Goal: Task Accomplishment & Management: Manage account settings

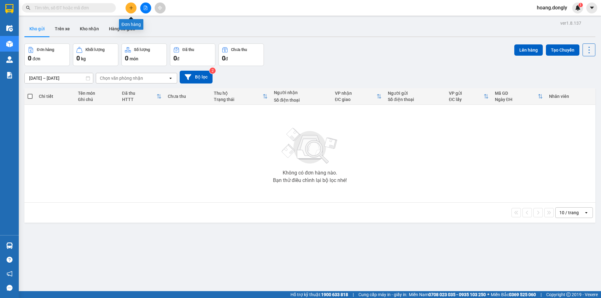
click at [133, 11] on button at bounding box center [131, 8] width 11 height 11
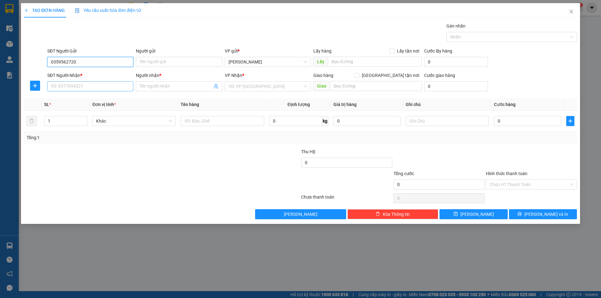
type input "0359562720"
click at [107, 88] on input "SĐT Người Nhận *" at bounding box center [90, 86] width 86 height 10
type input "0986227489"
click at [185, 86] on input "Người nhận *" at bounding box center [176, 86] width 72 height 7
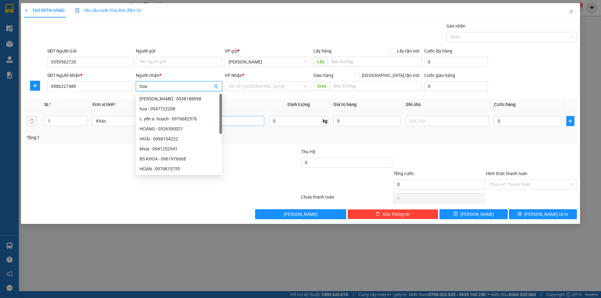
type input "hoa"
click at [249, 121] on td at bounding box center [222, 121] width 88 height 21
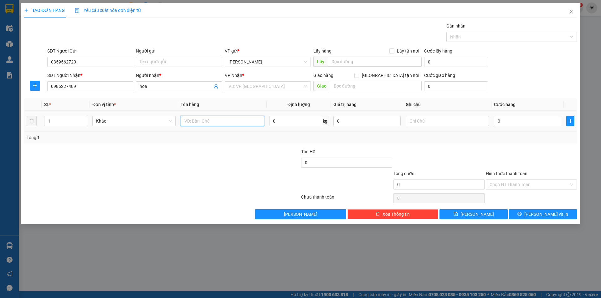
click at [245, 122] on input "text" at bounding box center [222, 121] width 83 height 10
type input "1 xôp 1 tui"
click at [503, 119] on input "0" at bounding box center [527, 121] width 67 height 10
click at [496, 122] on input "0" at bounding box center [527, 121] width 67 height 10
type input "50"
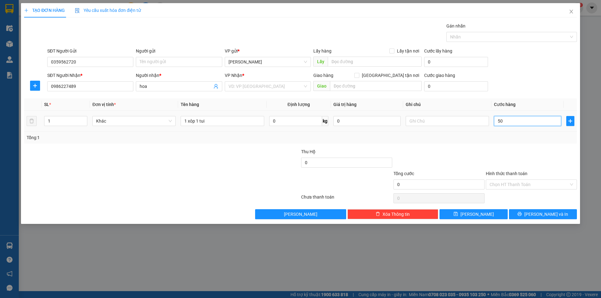
type input "50"
click at [535, 168] on div at bounding box center [531, 159] width 92 height 22
type input "50.000"
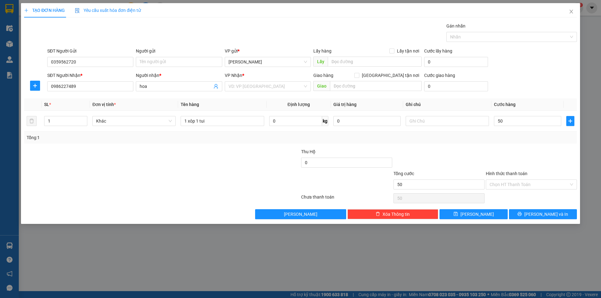
type input "50.000"
click at [540, 214] on span "[PERSON_NAME] và In" at bounding box center [547, 214] width 44 height 7
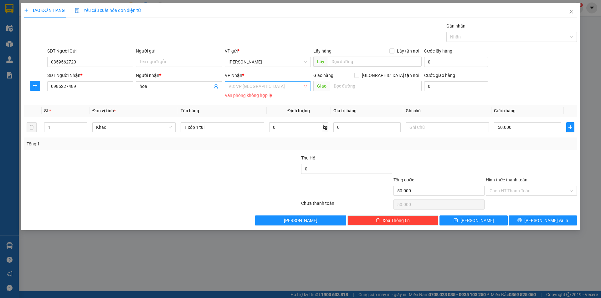
click at [276, 86] on input "search" at bounding box center [266, 86] width 74 height 9
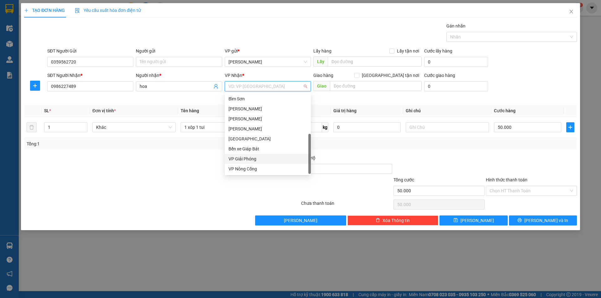
click at [277, 158] on div "VP Giải Phóng" at bounding box center [268, 159] width 79 height 7
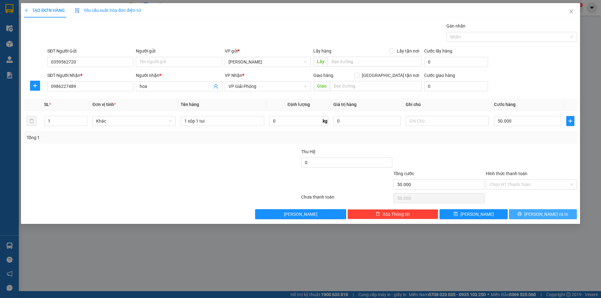
click at [538, 213] on span "[PERSON_NAME] và In" at bounding box center [547, 214] width 44 height 7
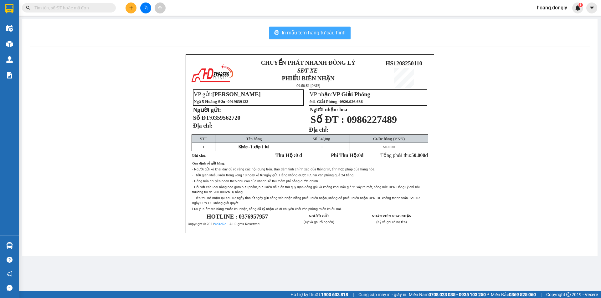
click at [314, 35] on span "In mẫu tem hàng tự cấu hình" at bounding box center [314, 33] width 64 height 8
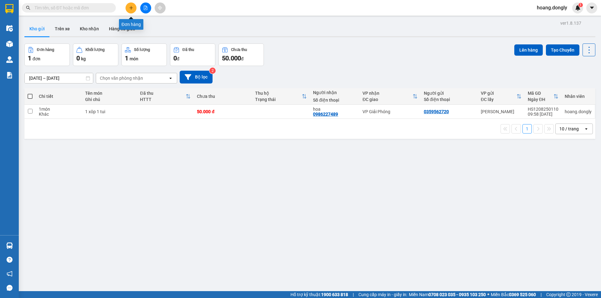
click at [131, 5] on button at bounding box center [131, 8] width 11 height 11
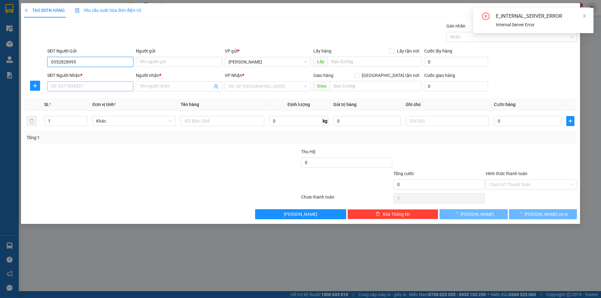
type input "0352828995"
click at [83, 85] on input "SĐT Người Nhận *" at bounding box center [90, 86] width 86 height 10
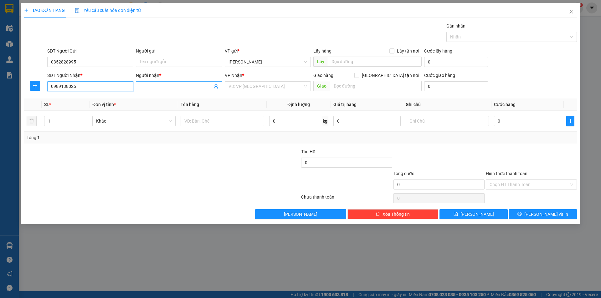
type input "0989138025"
click at [153, 88] on input "Người nhận *" at bounding box center [176, 86] width 72 height 7
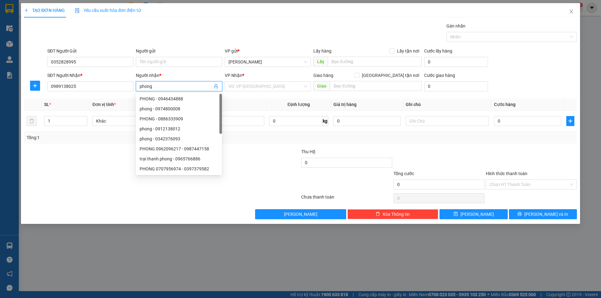
type input "phong"
click at [254, 23] on div "Gói vận chuyển * Tiêu chuẩn Gán nhãn Nhãn" at bounding box center [312, 34] width 532 height 22
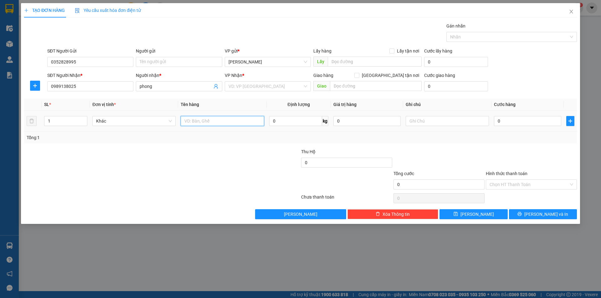
click at [238, 121] on input "text" at bounding box center [222, 121] width 83 height 10
type input "1 kiên"
click at [253, 158] on div at bounding box center [254, 159] width 92 height 22
click at [512, 119] on input "0" at bounding box center [527, 121] width 67 height 10
click at [496, 121] on input "0" at bounding box center [527, 121] width 67 height 10
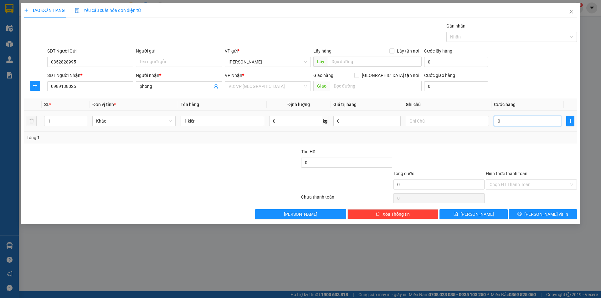
type input "50"
click at [525, 145] on div "Transit Pickup Surcharge Ids Transit Deliver Surcharge Ids Transit Deliver Surc…" at bounding box center [300, 121] width 553 height 197
type input "50.000"
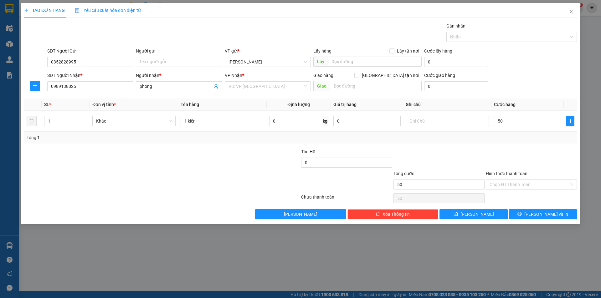
type input "50.000"
click at [253, 87] on input "search" at bounding box center [266, 86] width 74 height 9
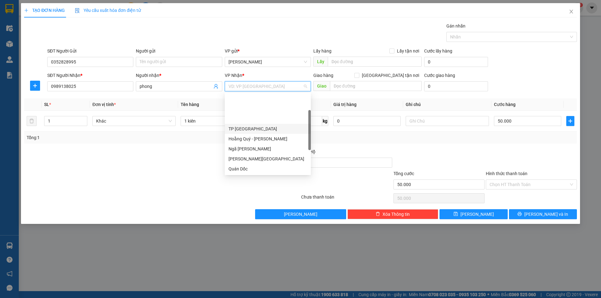
scroll to position [90, 0]
click at [259, 159] on div "VP Giải Phóng" at bounding box center [268, 159] width 79 height 7
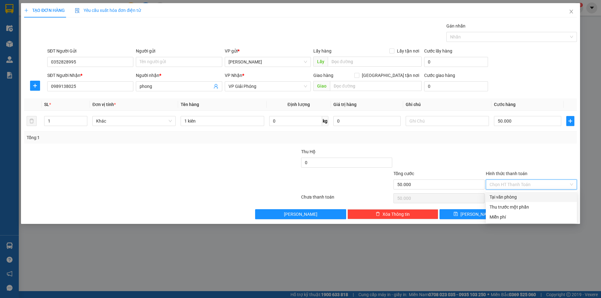
click at [532, 186] on input "Hình thức thanh toán" at bounding box center [529, 184] width 79 height 9
click at [531, 199] on div "Tại văn phòng" at bounding box center [532, 197] width 84 height 7
type input "0"
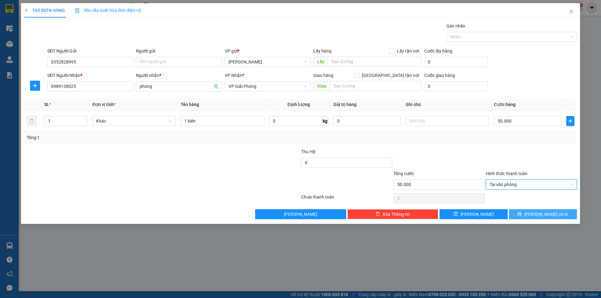
click at [522, 214] on icon "printer" at bounding box center [520, 214] width 4 height 4
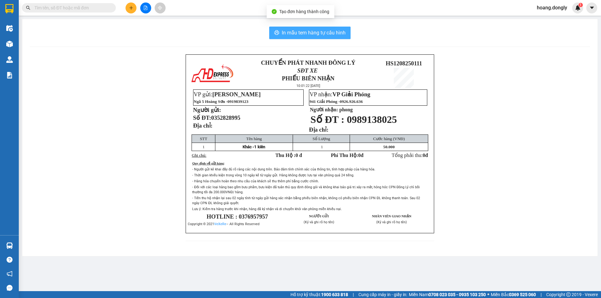
click at [303, 31] on span "In mẫu tem hàng tự cấu hình" at bounding box center [314, 33] width 64 height 8
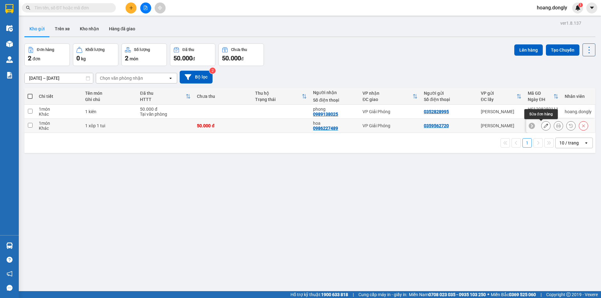
click at [544, 126] on icon at bounding box center [546, 126] width 4 height 4
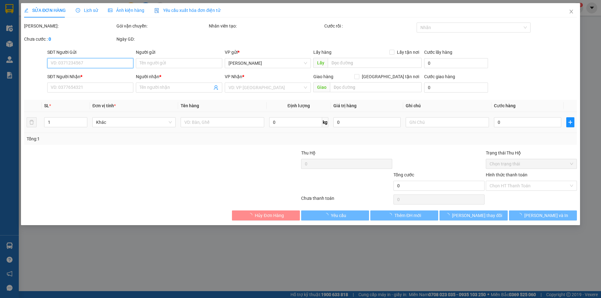
type input "0359562720"
type input "0986227489"
type input "hoa"
type input "50.000"
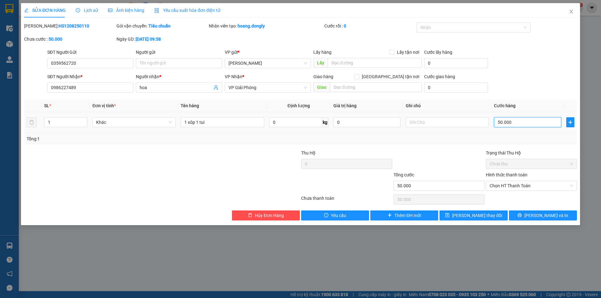
click at [522, 120] on input "50.000" at bounding box center [527, 122] width 67 height 10
type input "0"
click at [498, 122] on input "0" at bounding box center [527, 122] width 67 height 10
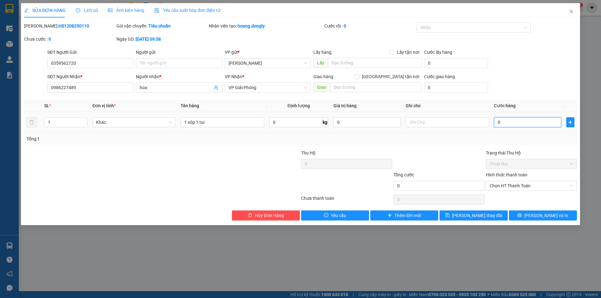
type input "80"
click at [509, 139] on div "Tổng: 1" at bounding box center [301, 139] width 548 height 7
type input "80.000"
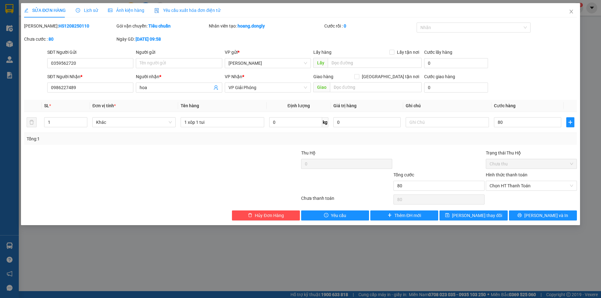
type input "80.000"
click at [538, 216] on span "[PERSON_NAME] và In" at bounding box center [547, 215] width 44 height 7
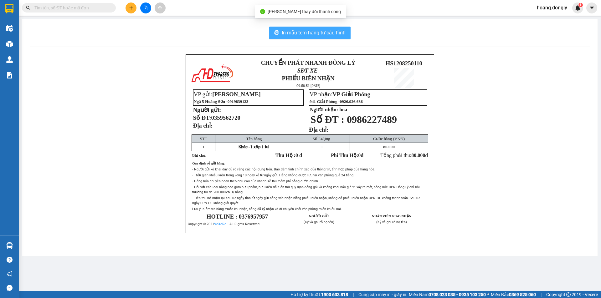
click at [312, 34] on span "In mẫu tem hàng tự cấu hình" at bounding box center [314, 33] width 64 height 8
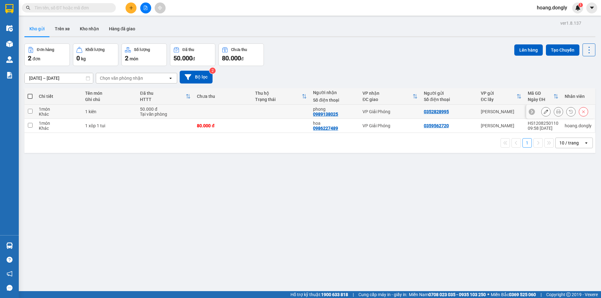
click at [257, 115] on td at bounding box center [281, 112] width 58 height 14
checkbox input "true"
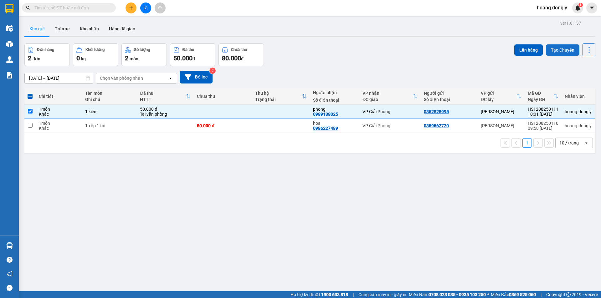
click at [566, 52] on button "Tạo Chuyến" at bounding box center [563, 49] width 34 height 11
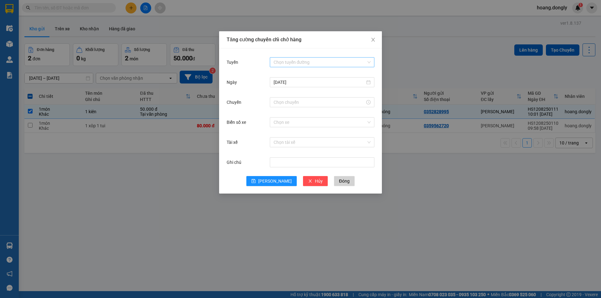
click at [321, 61] on input "Tuyến" at bounding box center [320, 62] width 93 height 9
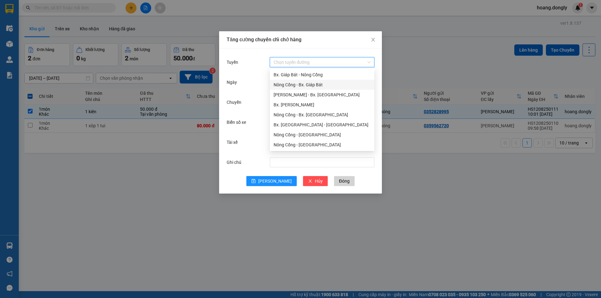
click at [315, 86] on div "Nông Cống - Bx. Giáp Bát" at bounding box center [322, 84] width 97 height 7
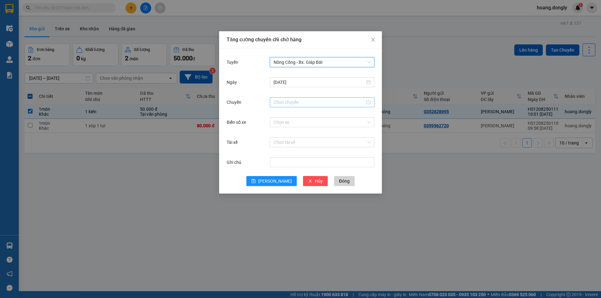
click at [312, 99] on input "Chuyến" at bounding box center [319, 102] width 91 height 7
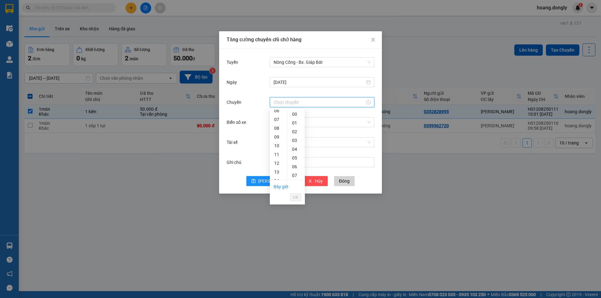
scroll to position [63, 0]
click at [278, 136] on div "10" at bounding box center [279, 139] width 18 height 9
type input "10:00"
drag, startPoint x: 297, startPoint y: 198, endPoint x: 297, endPoint y: 192, distance: 5.6
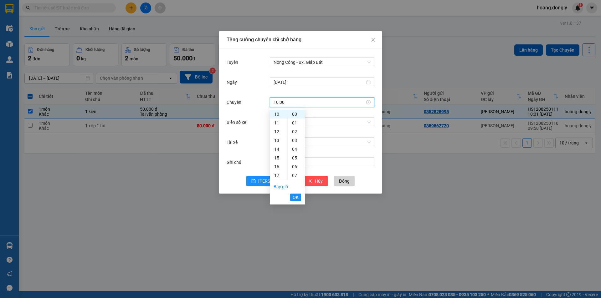
click at [297, 198] on span "OK" at bounding box center [296, 197] width 6 height 7
drag, startPoint x: 321, startPoint y: 123, endPoint x: 322, endPoint y: 119, distance: 4.2
click at [322, 121] on input "Biển số xe" at bounding box center [320, 122] width 93 height 9
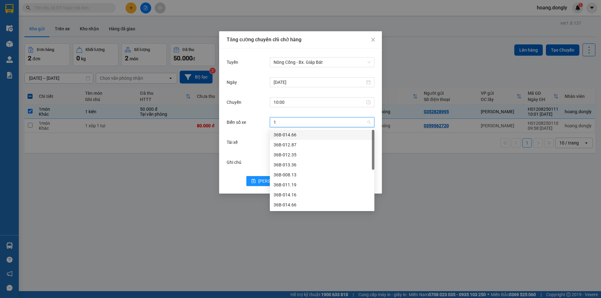
type input "14"
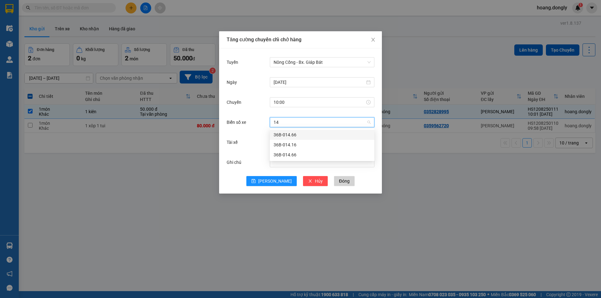
click at [319, 138] on div "36B-014.66" at bounding box center [322, 135] width 97 height 7
click at [315, 144] on input "Tài xế" at bounding box center [320, 142] width 93 height 9
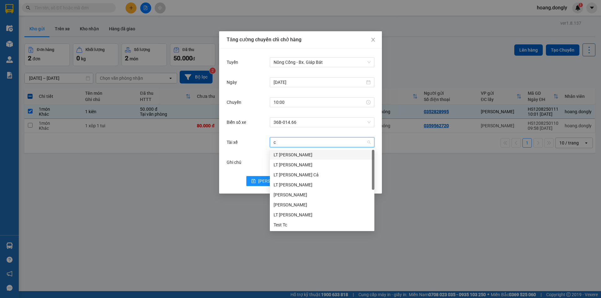
type input "ca"
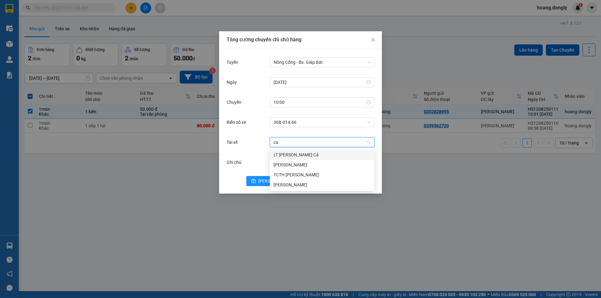
click at [309, 153] on div "LT [PERSON_NAME] Cả" at bounding box center [322, 155] width 97 height 7
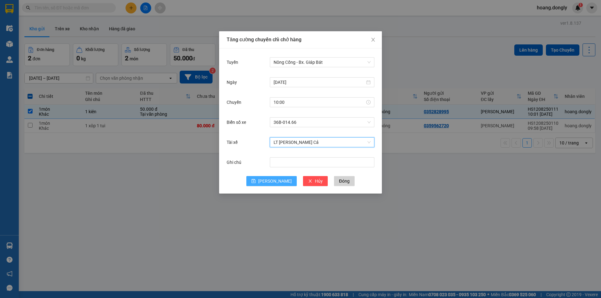
click at [256, 180] on icon "save" at bounding box center [254, 181] width 4 height 4
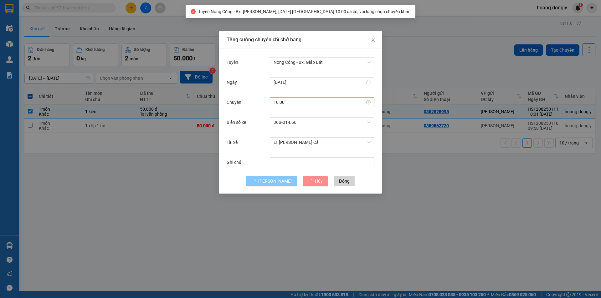
click at [311, 104] on input "10:00" at bounding box center [319, 102] width 91 height 7
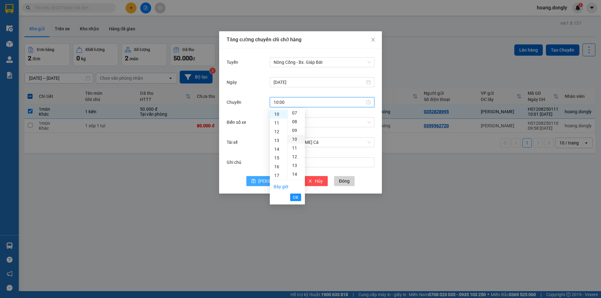
click at [295, 140] on div "10" at bounding box center [296, 139] width 17 height 9
type input "10:10"
click at [297, 198] on span "OK" at bounding box center [296, 197] width 6 height 7
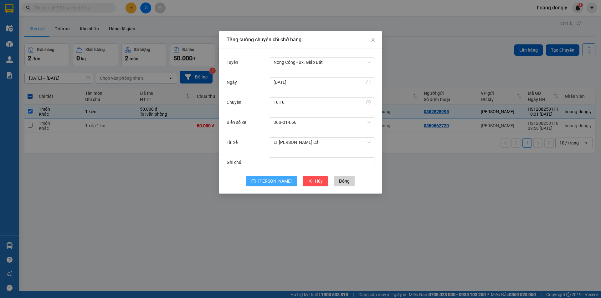
click at [269, 184] on button "[PERSON_NAME]" at bounding box center [271, 181] width 50 height 10
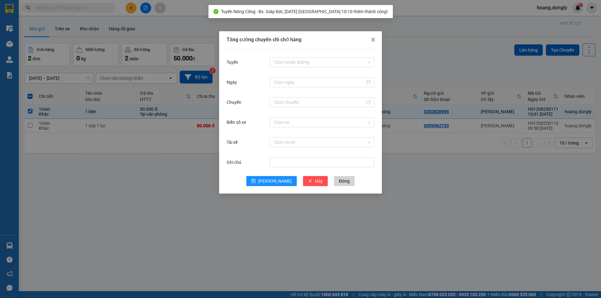
click at [376, 36] on span "Close" at bounding box center [374, 40] width 18 height 18
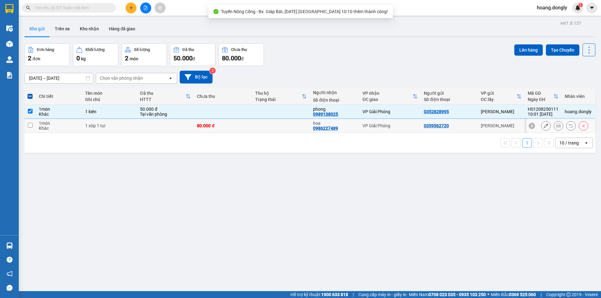
click at [350, 125] on div "hoa" at bounding box center [334, 123] width 43 height 5
checkbox input "true"
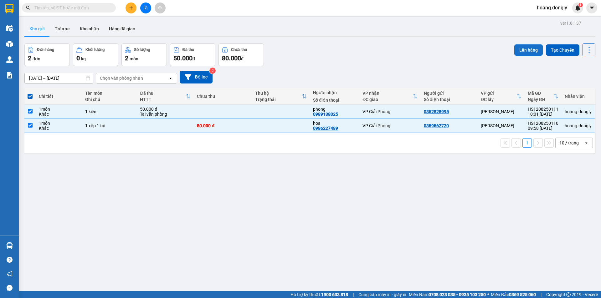
click at [532, 47] on button "Lên hàng" at bounding box center [529, 49] width 29 height 11
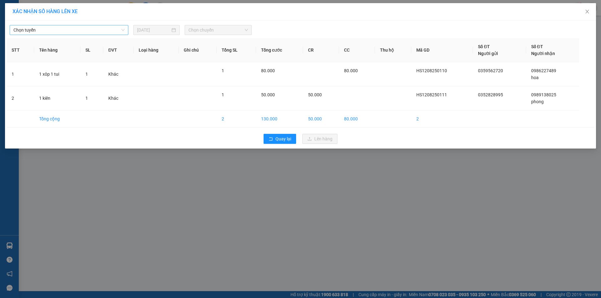
click at [110, 29] on span "Chọn tuyến" at bounding box center [68, 29] width 111 height 9
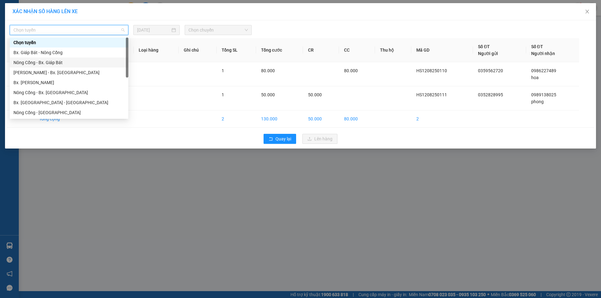
click at [107, 66] on div "Nông Cống - Bx. Giáp Bát" at bounding box center [69, 63] width 119 height 10
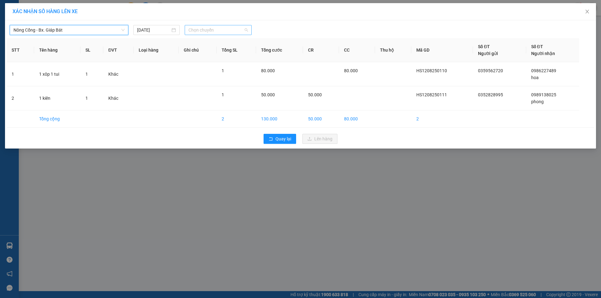
click at [219, 27] on span "Chọn chuyến" at bounding box center [219, 29] width 60 height 9
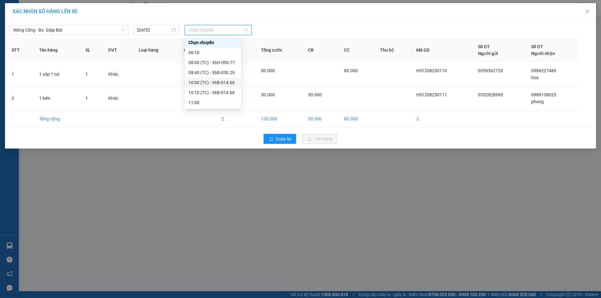
click at [211, 83] on div "10:00 (TC) - 36B-014.66" at bounding box center [213, 82] width 49 height 7
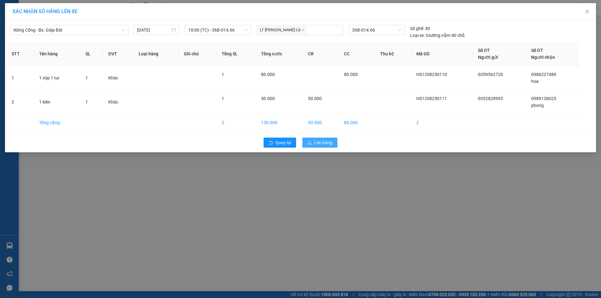
click at [313, 144] on button "Lên hàng" at bounding box center [320, 143] width 35 height 10
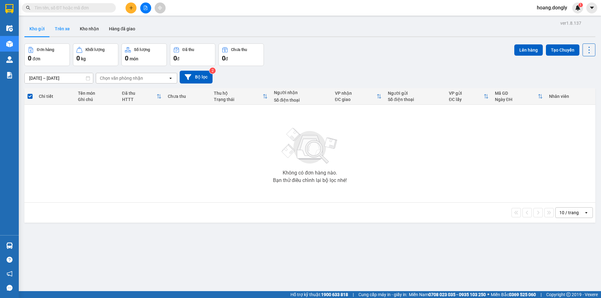
click at [68, 28] on button "Trên xe" at bounding box center [62, 28] width 25 height 15
